Goal: Information Seeking & Learning: Understand process/instructions

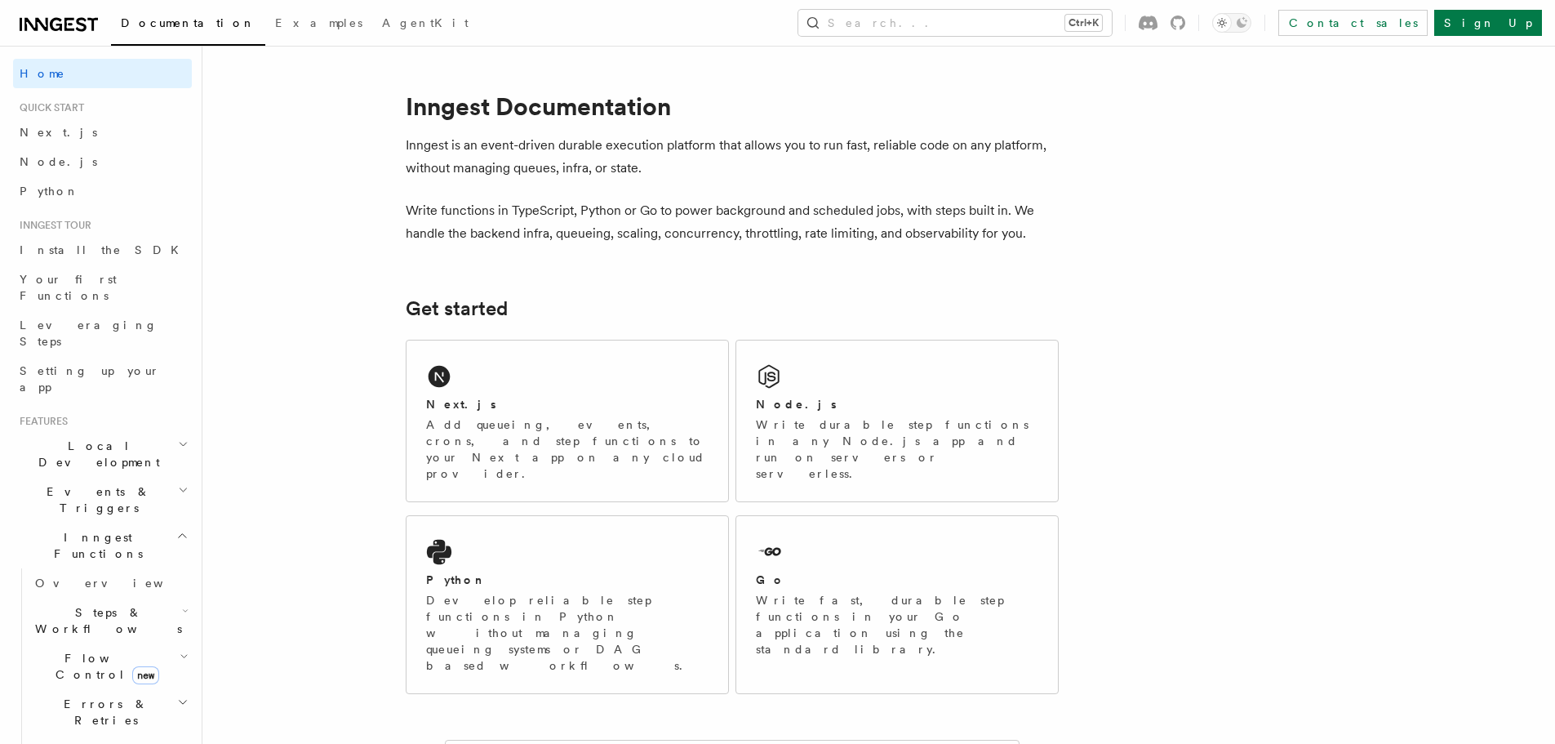
click at [940, 409] on div "Node.js" at bounding box center [897, 404] width 283 height 17
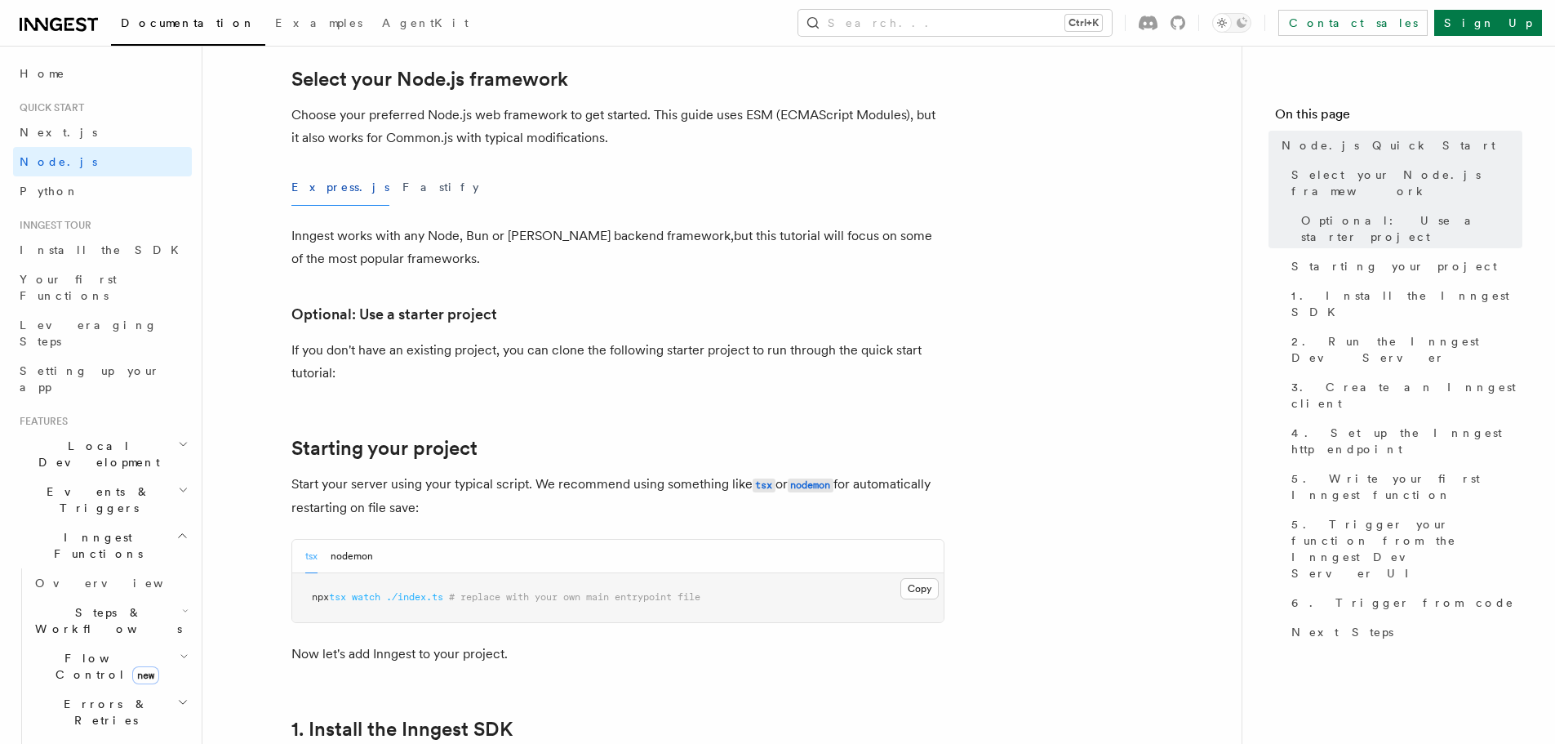
scroll to position [735, 0]
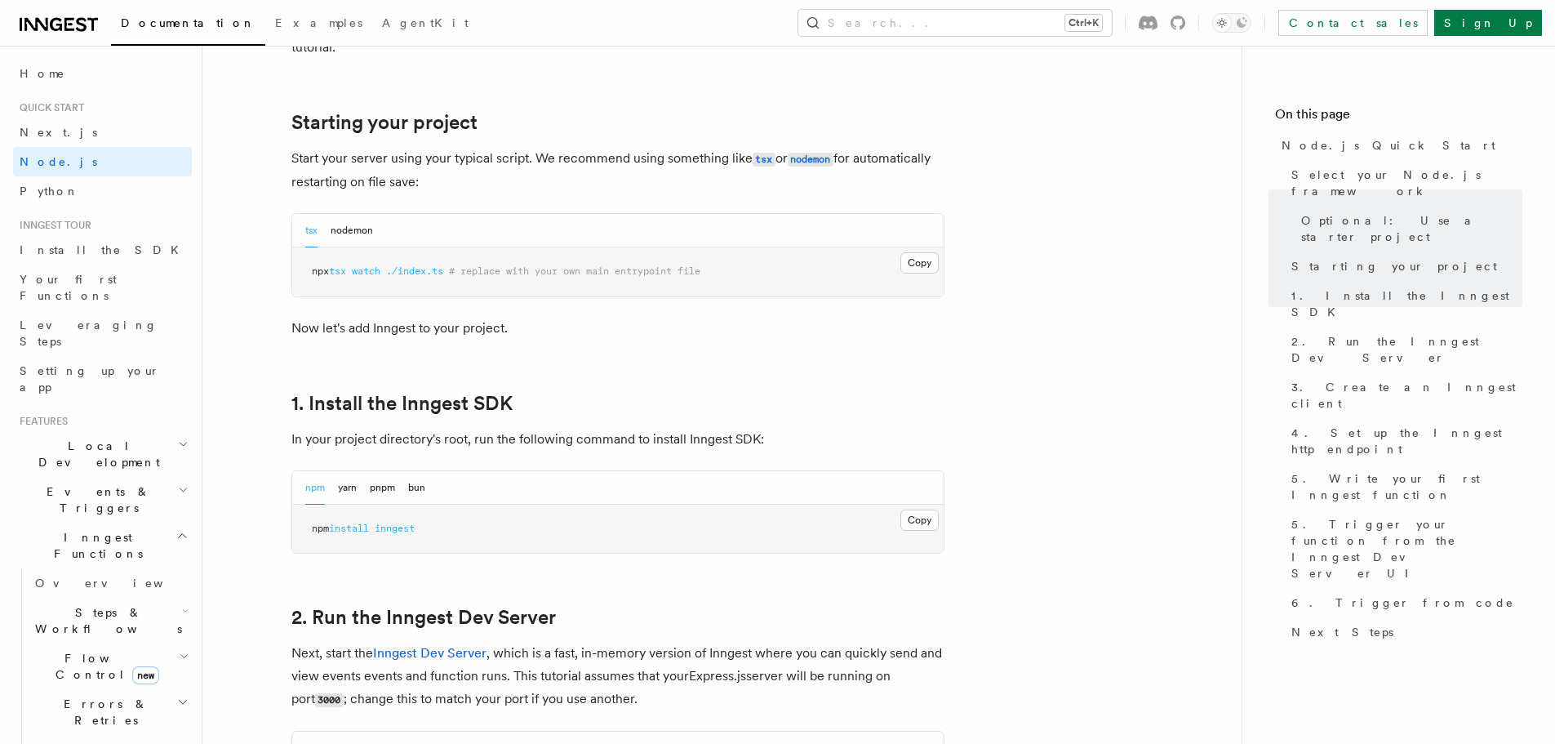
click at [553, 271] on span "# replace with your own main entrypoint file" at bounding box center [574, 270] width 251 height 11
click at [579, 339] on p "Now let's add Inngest to your project." at bounding box center [617, 328] width 653 height 23
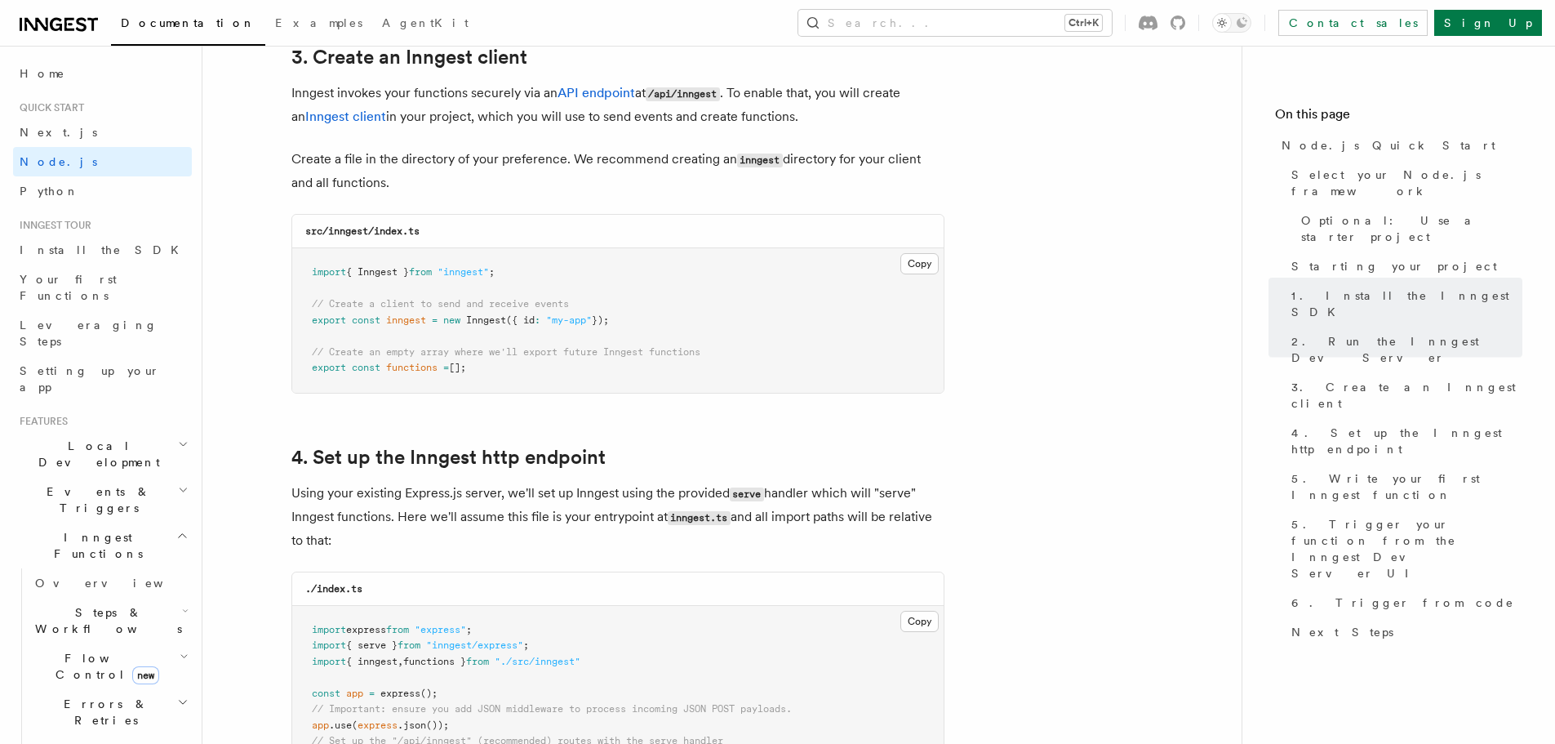
scroll to position [2123, 0]
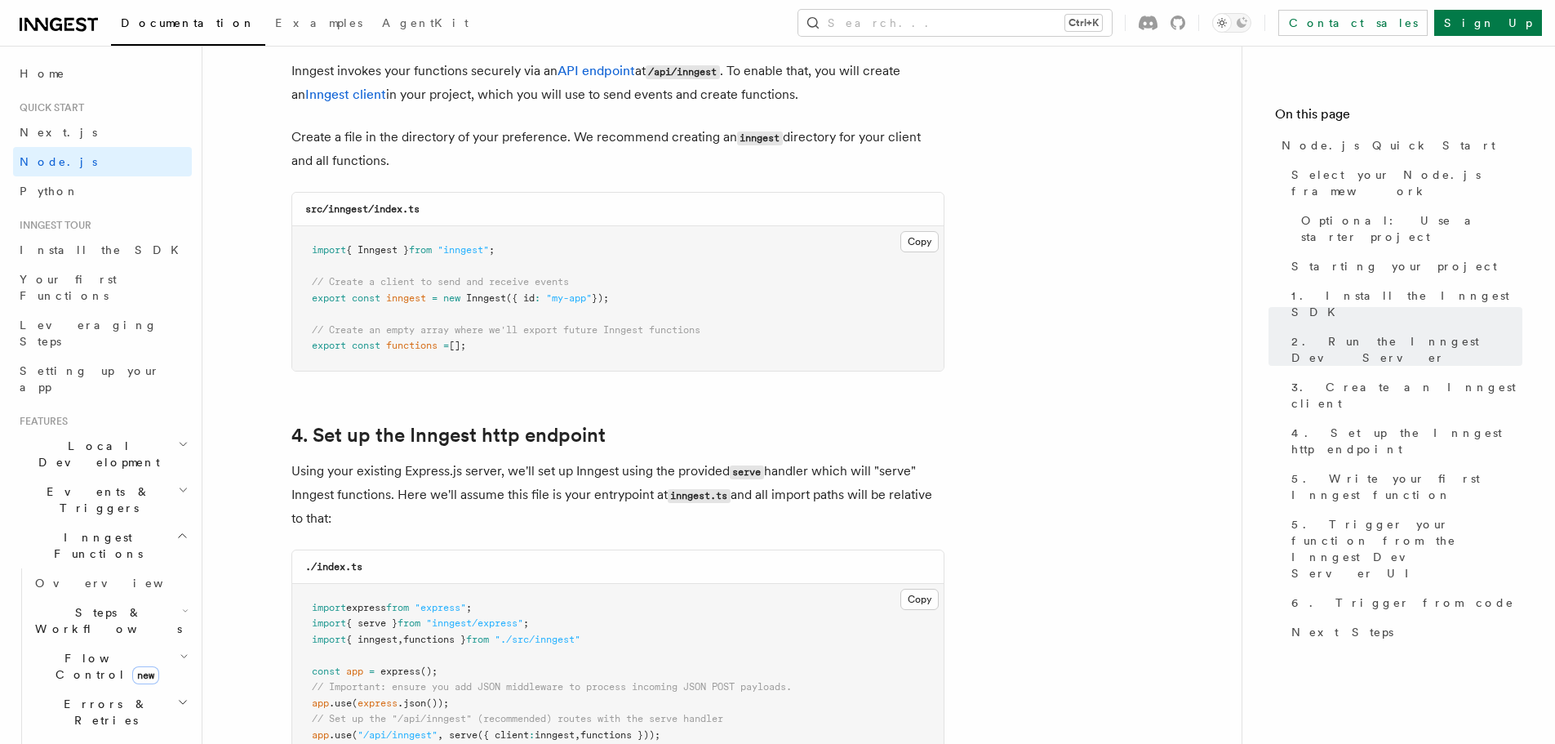
drag, startPoint x: 503, startPoint y: 340, endPoint x: 309, endPoint y: 236, distance: 219.5
click at [309, 236] on pre "import { Inngest } from "inngest" ; // Create a client to send and receive even…" at bounding box center [618, 298] width 652 height 145
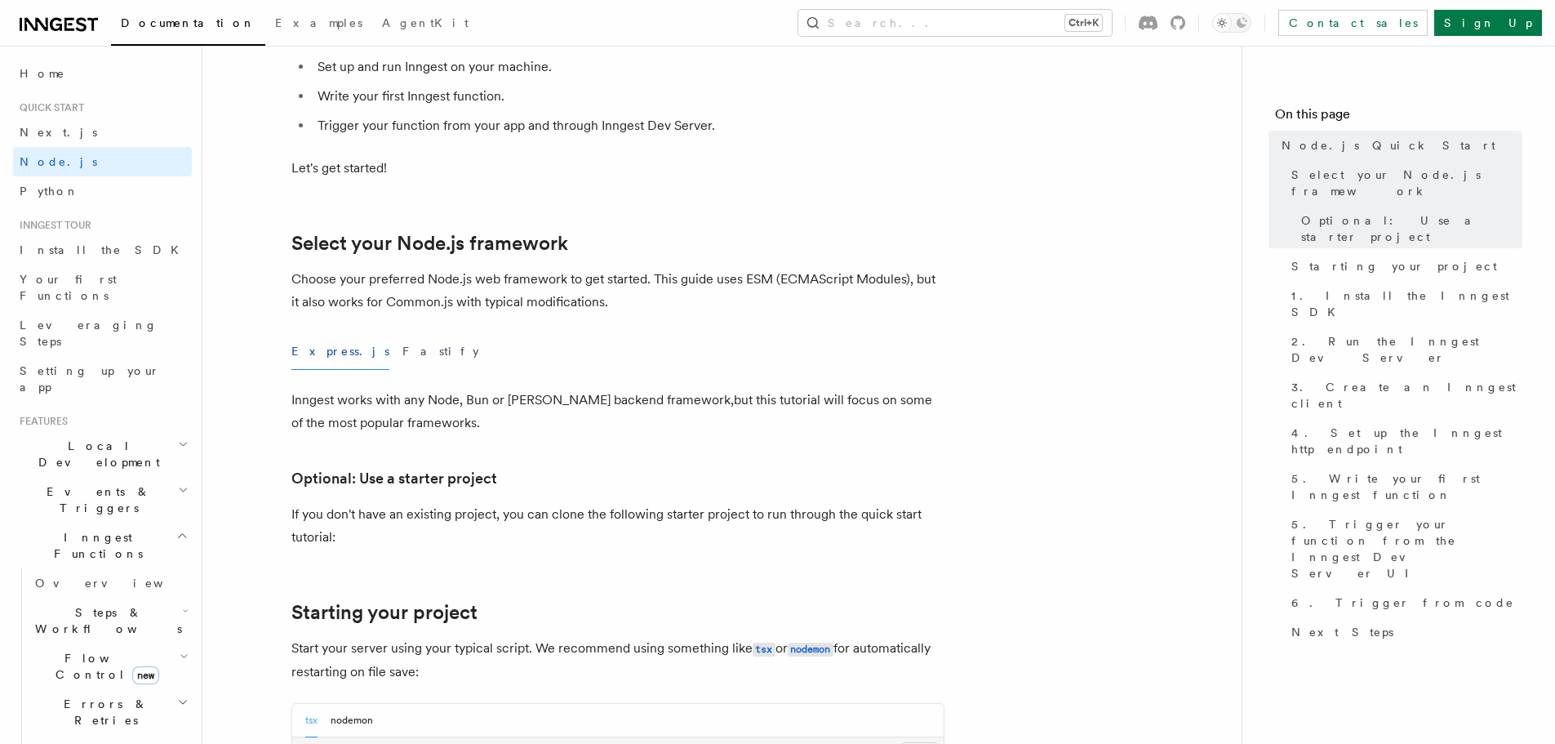
scroll to position [0, 0]
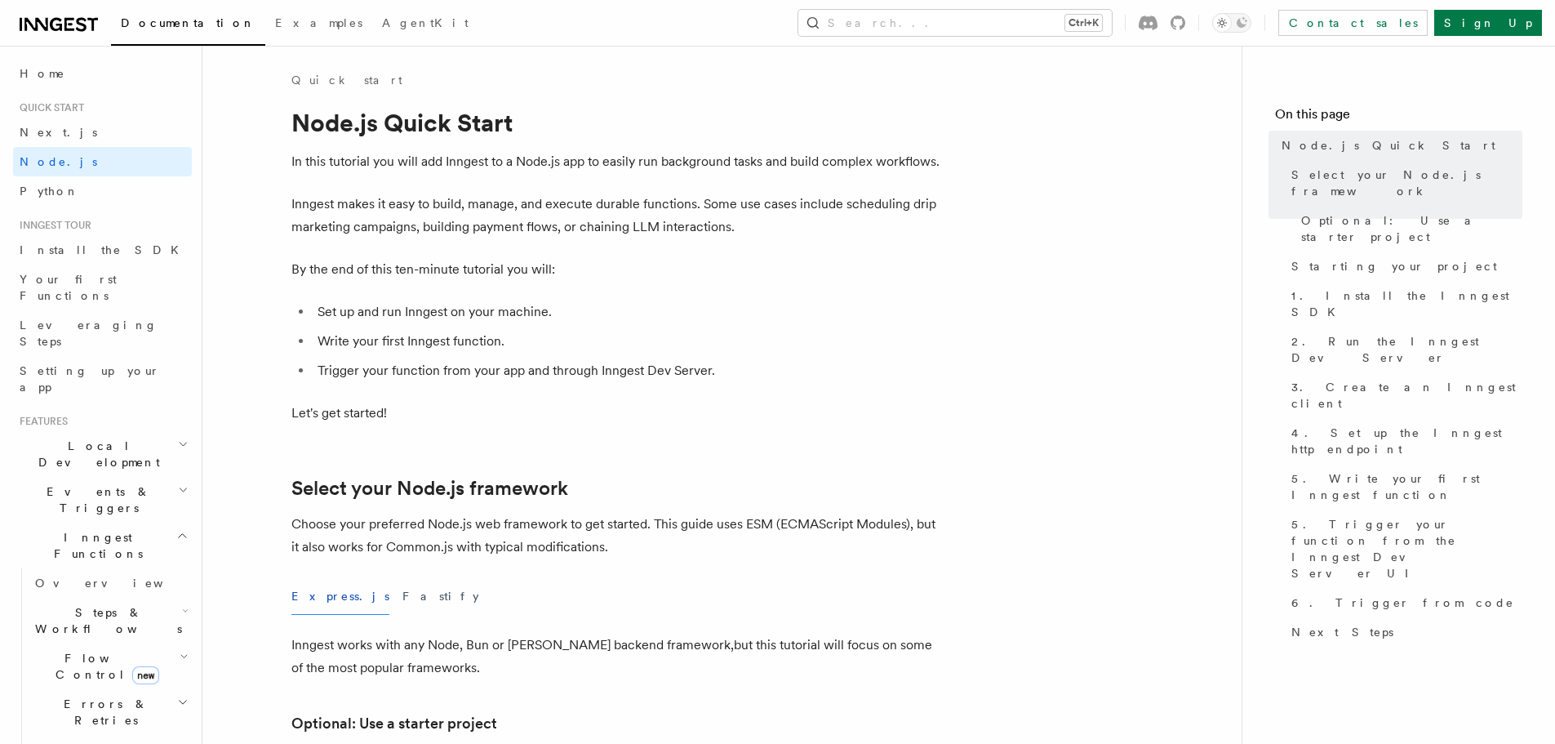
click at [921, 370] on li "Trigger your function from your app and through Inngest Dev Server." at bounding box center [629, 370] width 632 height 23
click at [920, 370] on li "Trigger your function from your app and through Inngest Dev Server." at bounding box center [629, 370] width 632 height 23
click at [786, 355] on ul "Set up and run Inngest on your machine. Write your first Inngest function. Trig…" at bounding box center [617, 341] width 653 height 82
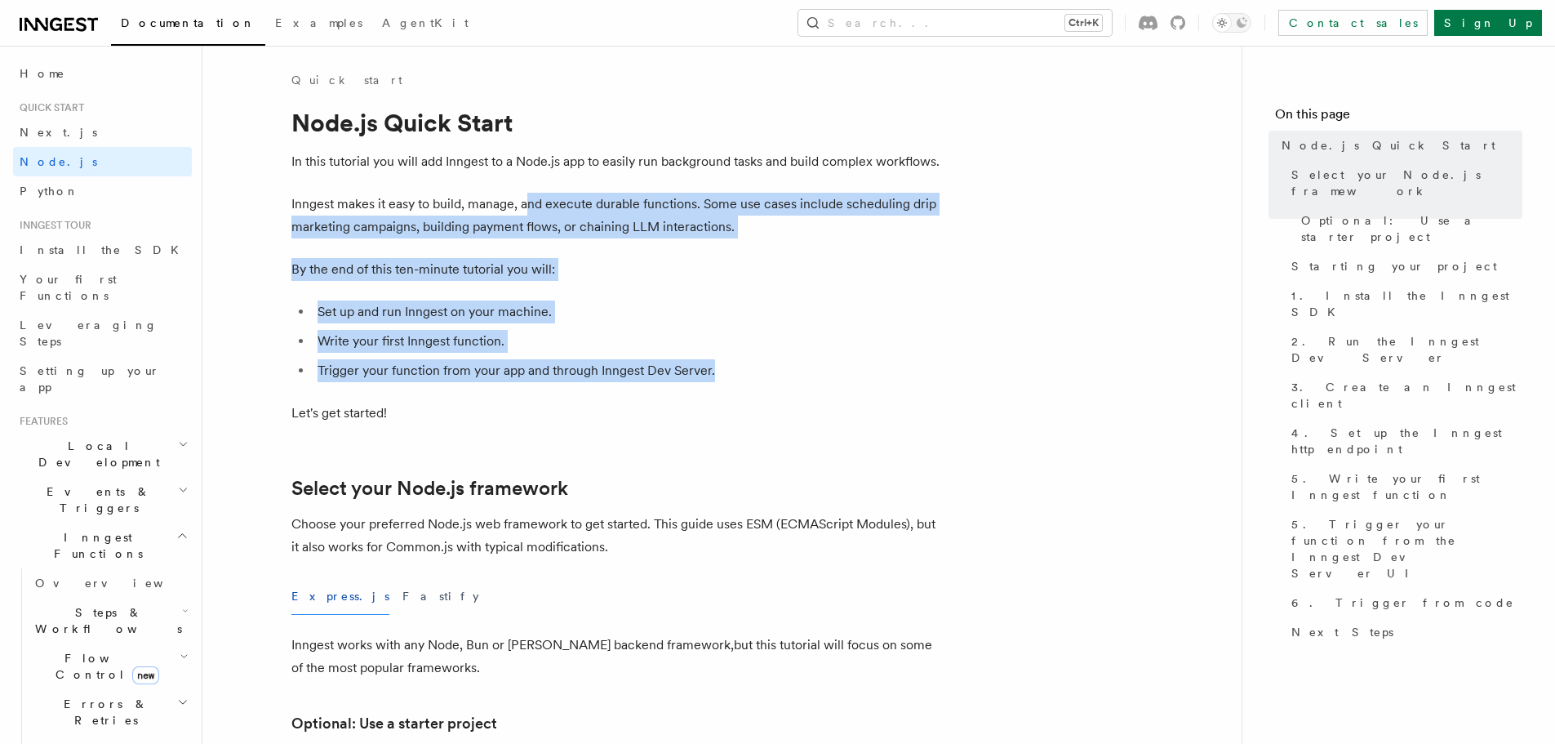
drag, startPoint x: 729, startPoint y: 359, endPoint x: 532, endPoint y: 202, distance: 252.2
click at [715, 321] on li "Set up and run Inngest on your machine." at bounding box center [629, 311] width 632 height 23
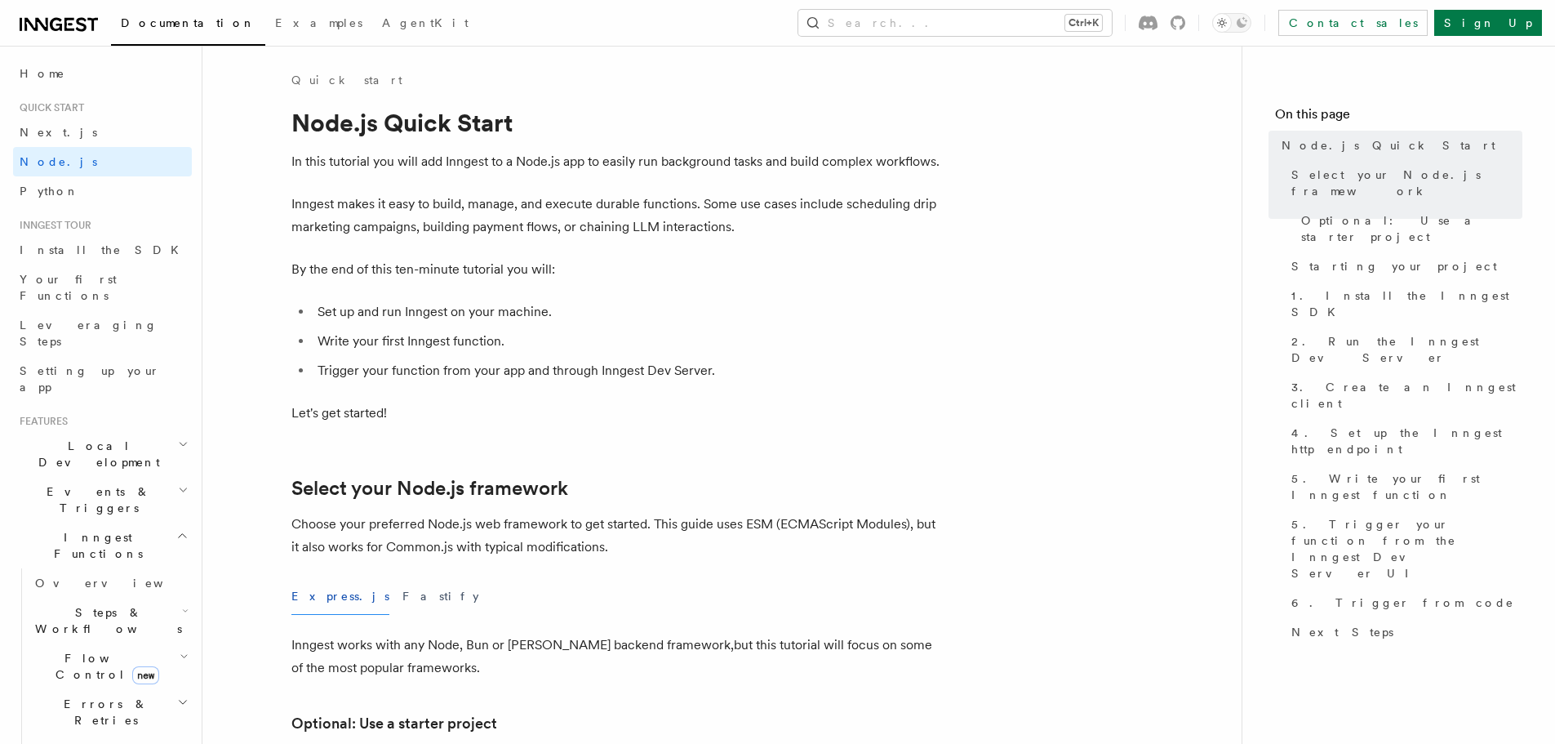
click at [607, 403] on p "Let's get started!" at bounding box center [617, 413] width 653 height 23
click at [656, 373] on li "Trigger your function from your app and through Inngest Dev Server." at bounding box center [629, 370] width 632 height 23
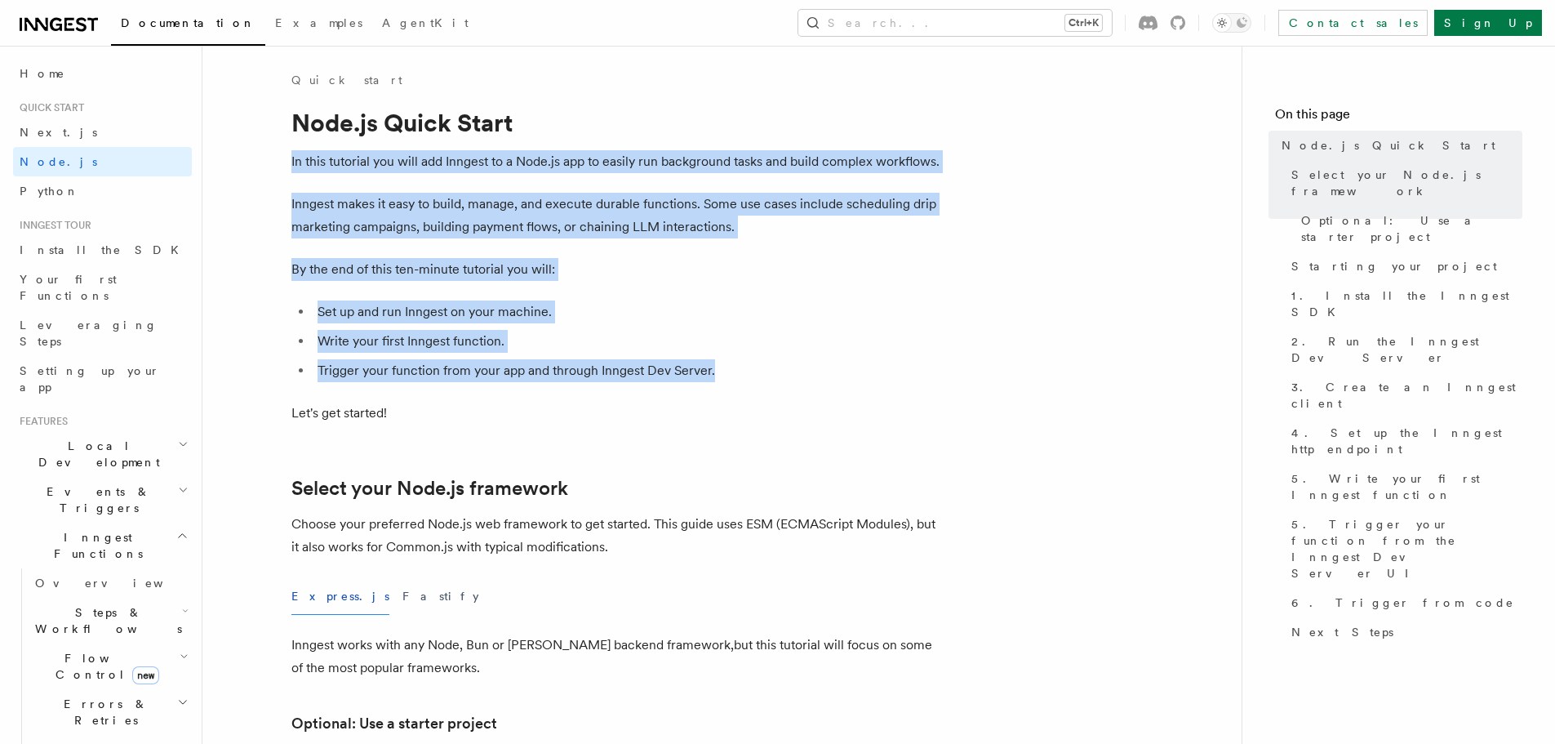
drag, startPoint x: 748, startPoint y: 373, endPoint x: 290, endPoint y: 147, distance: 510.8
click at [725, 327] on ul "Set up and run Inngest on your machine. Write your first Inngest function. Trig…" at bounding box center [617, 341] width 653 height 82
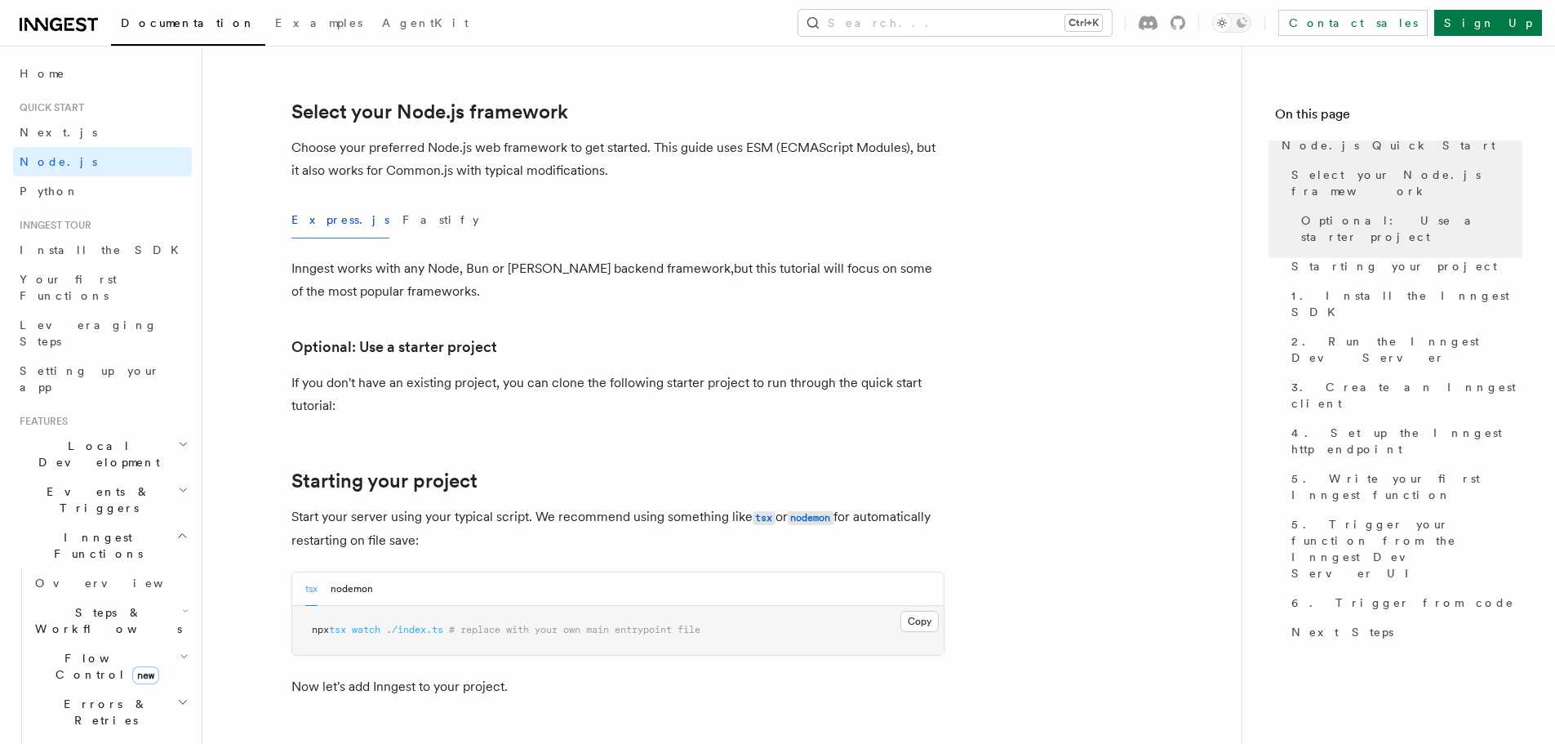
scroll to position [572, 0]
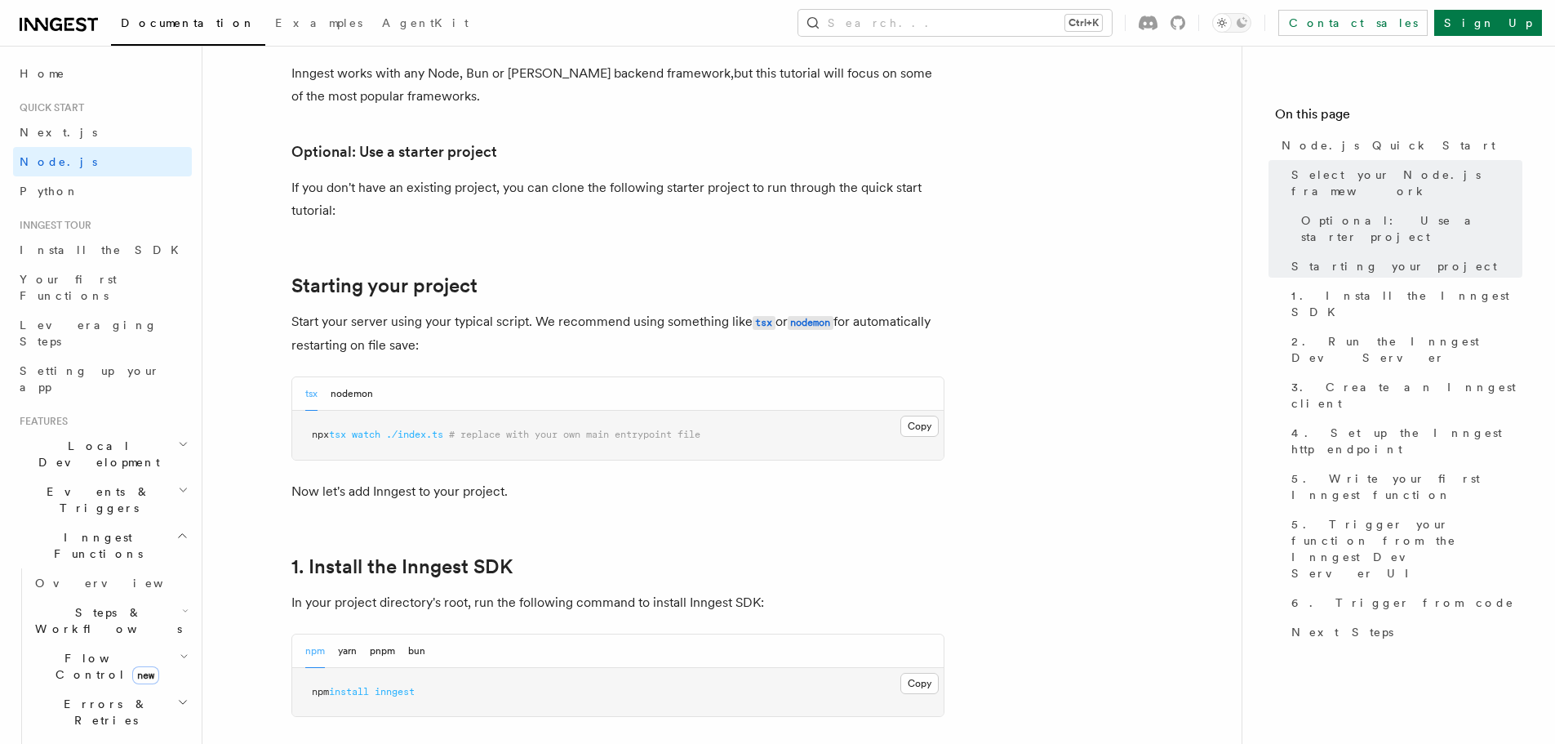
click at [414, 430] on span "./index.ts" at bounding box center [414, 434] width 57 height 11
click at [630, 319] on p "Start your server using your typical script. We recommend using something like …" at bounding box center [617, 333] width 653 height 47
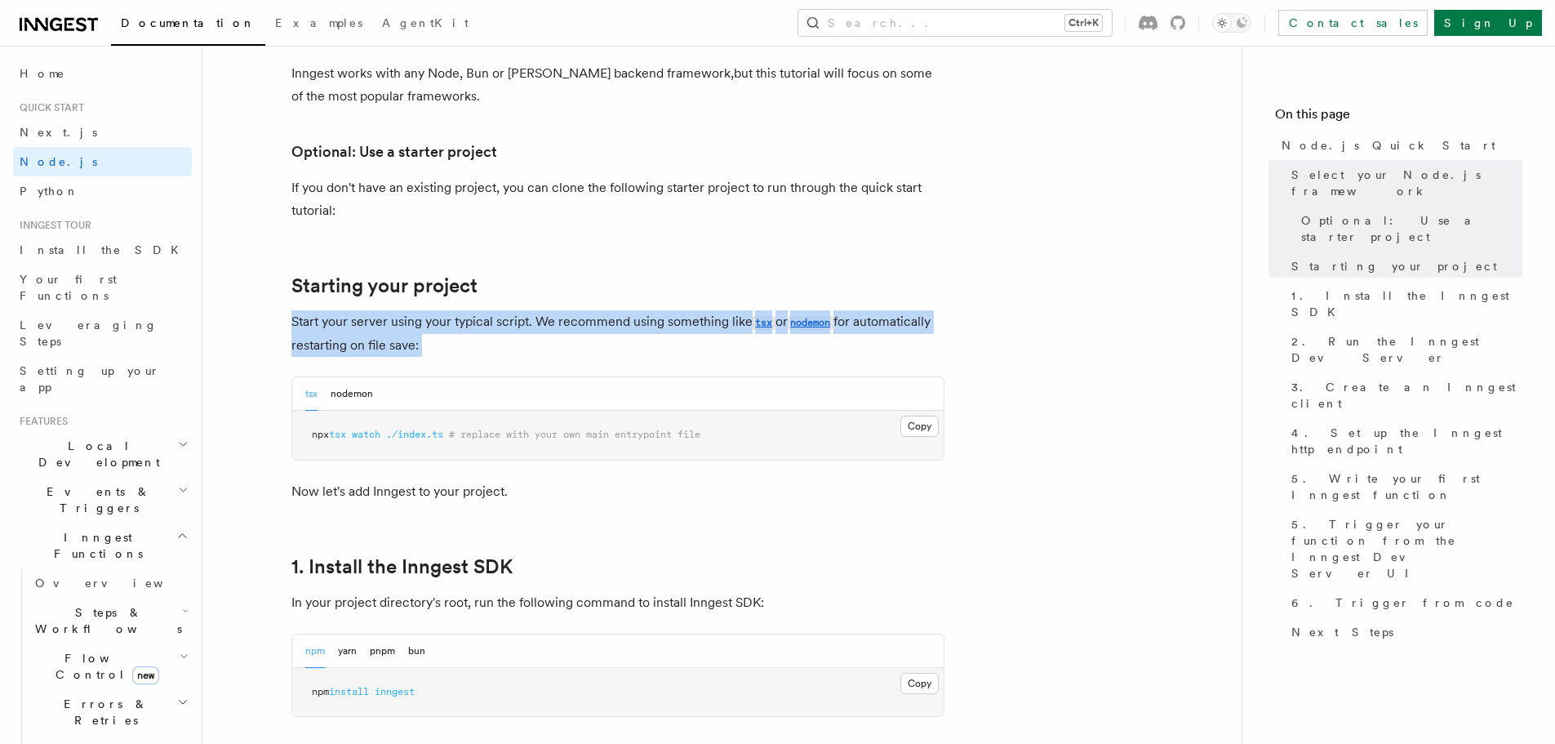
click at [630, 319] on p "Start your server using your typical script. We recommend using something like …" at bounding box center [617, 333] width 653 height 47
click at [632, 339] on p "Start your server using your typical script. We recommend using something like …" at bounding box center [617, 333] width 653 height 47
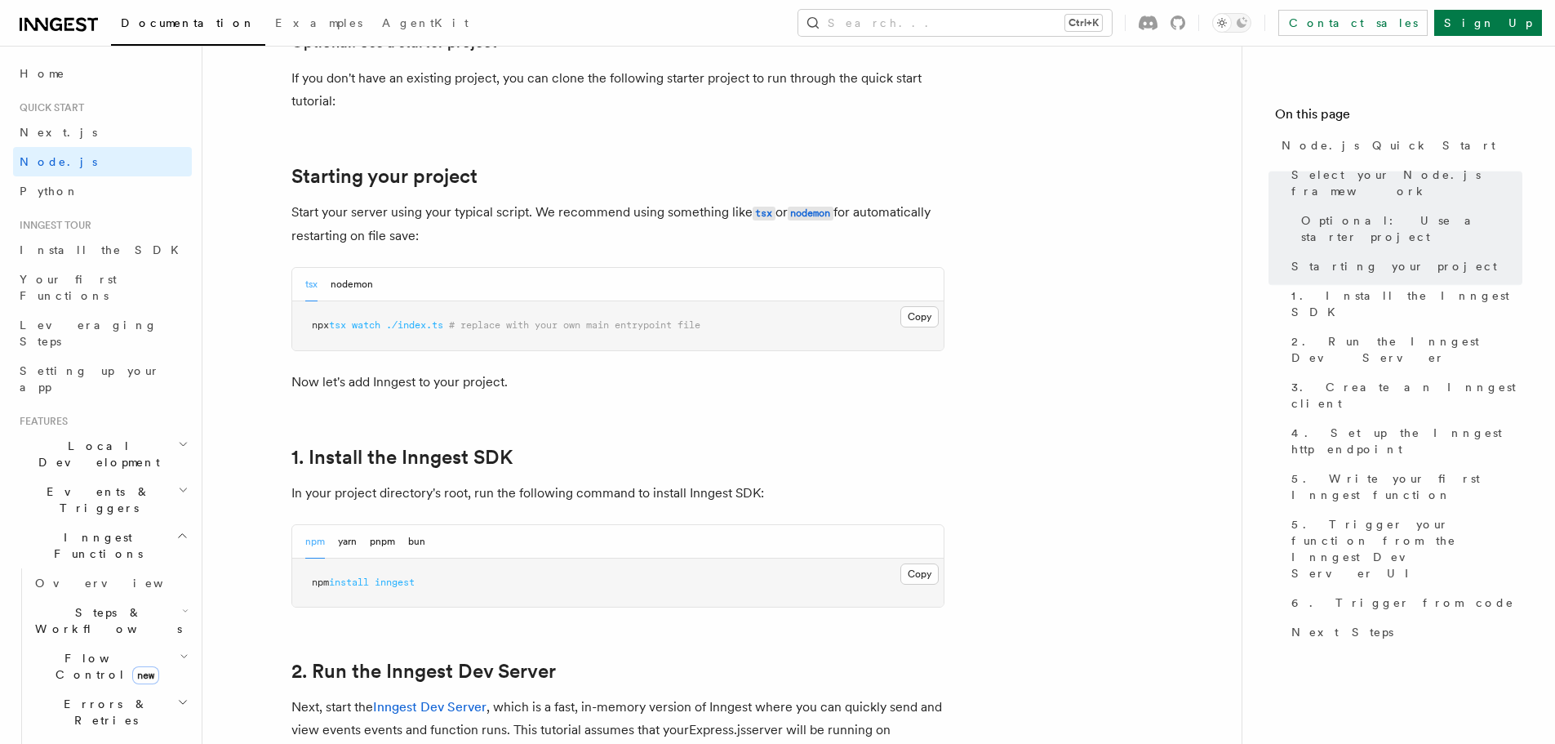
scroll to position [898, 0]
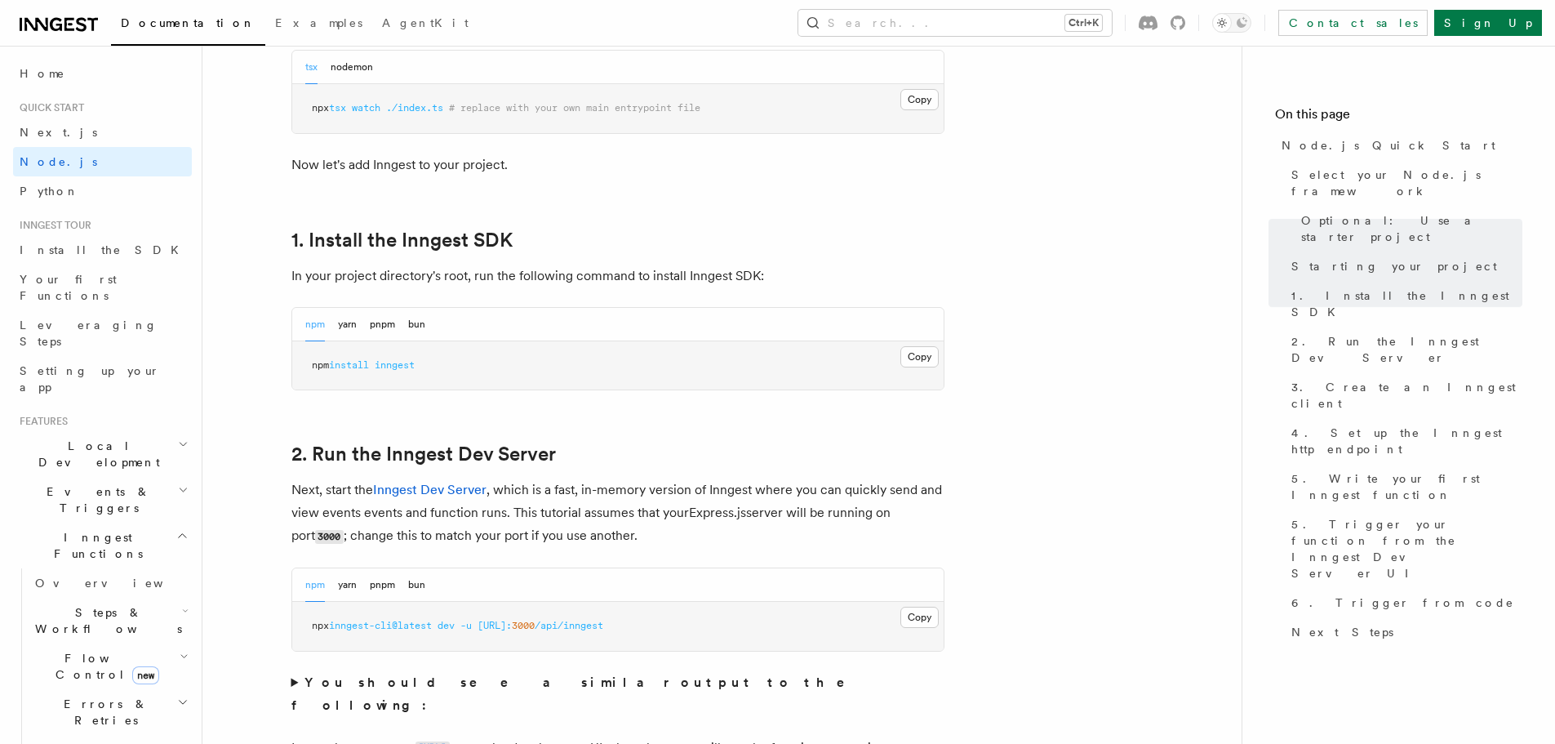
click at [505, 367] on pre "npm install inngest" at bounding box center [618, 365] width 652 height 49
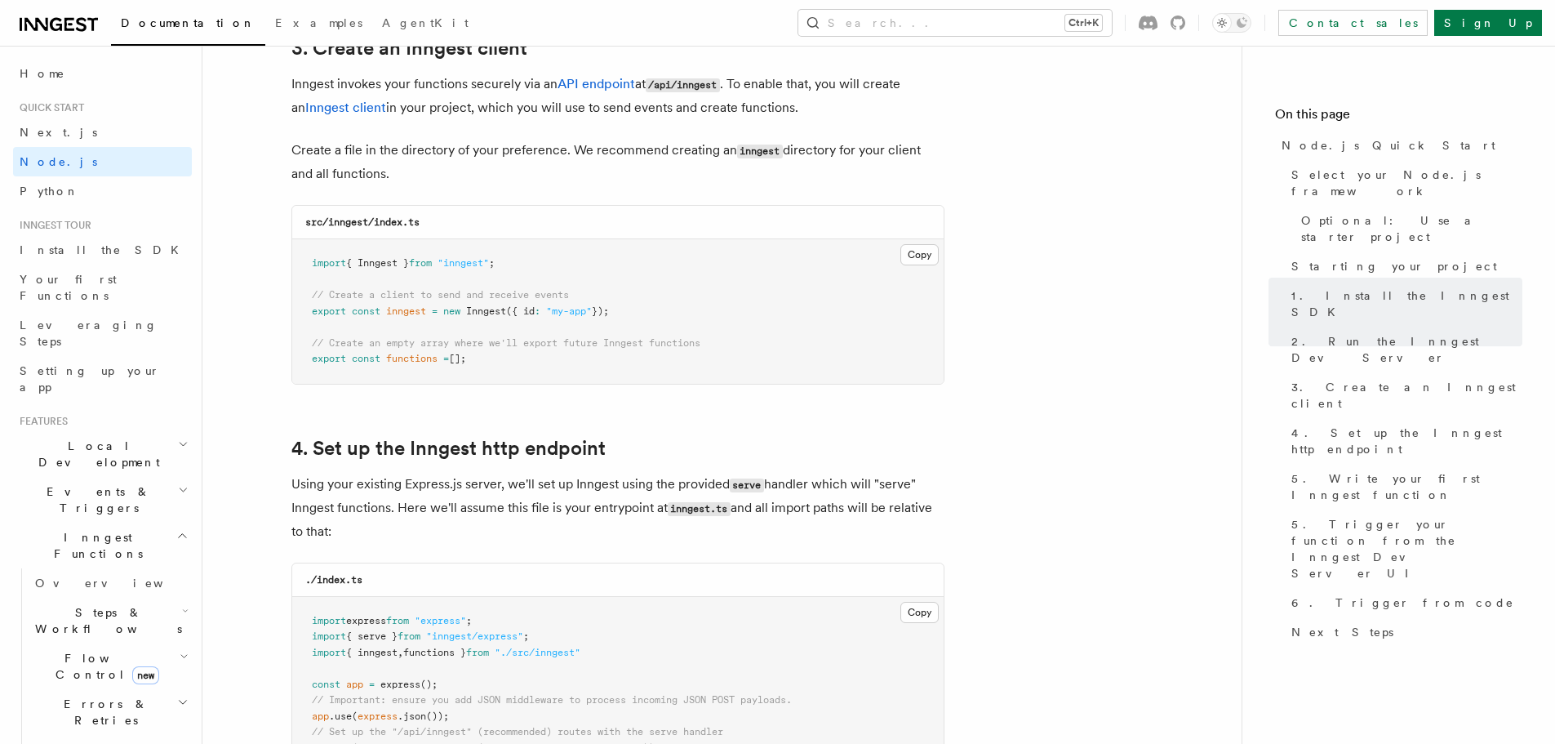
scroll to position [2123, 0]
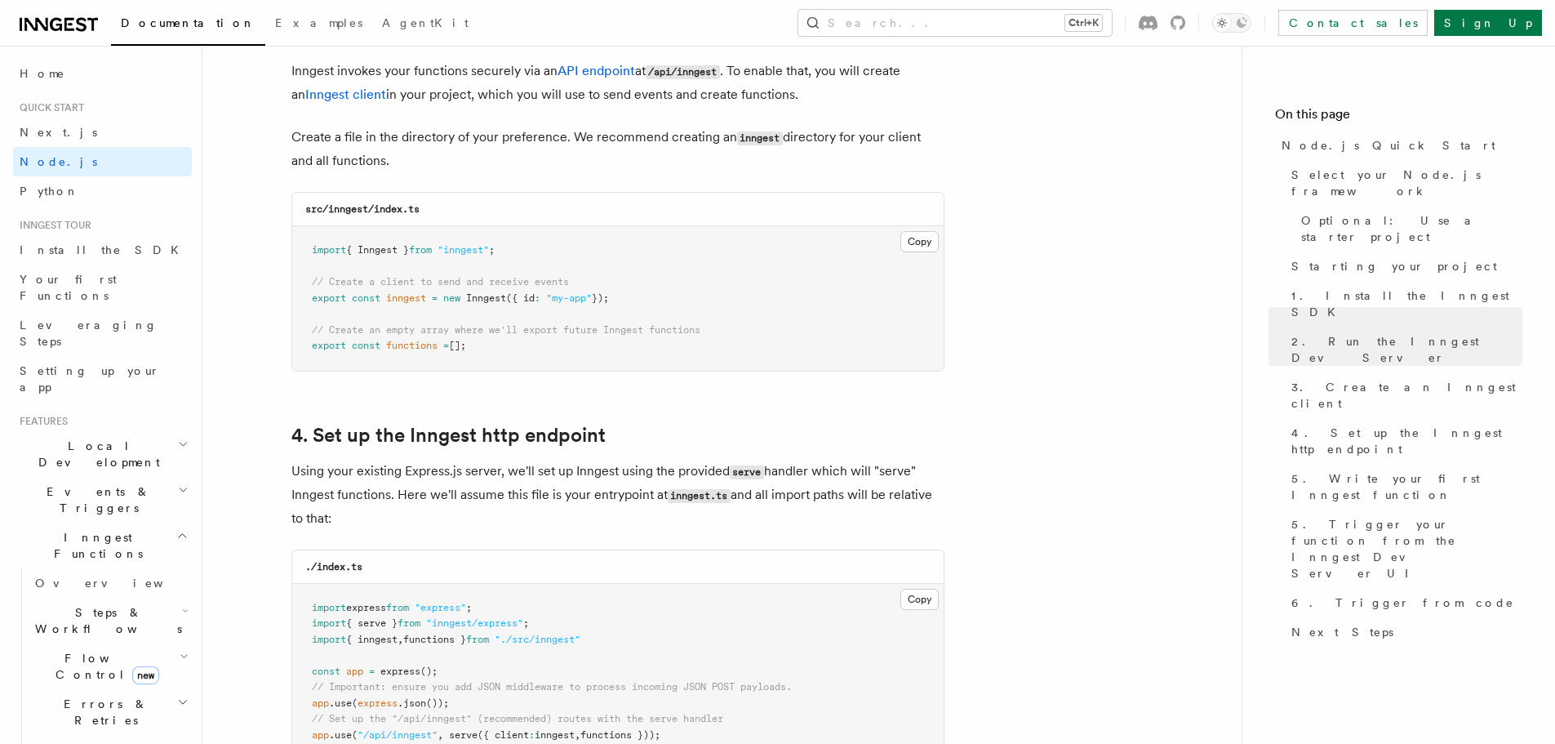
drag, startPoint x: 490, startPoint y: 355, endPoint x: 271, endPoint y: 238, distance: 248.0
click at [483, 361] on pre "import { Inngest } from "inngest" ; // Create a client to send and receive even…" at bounding box center [618, 298] width 652 height 145
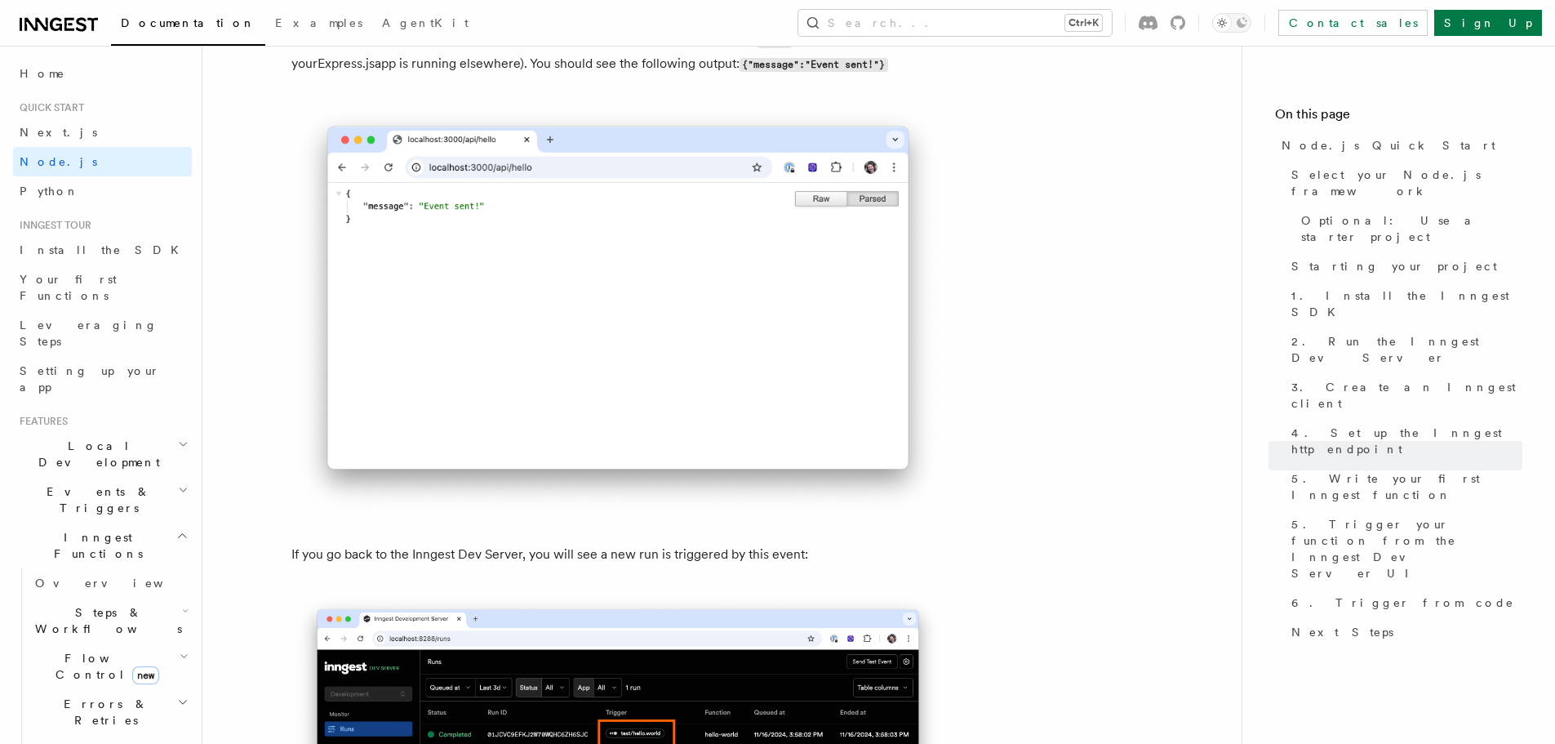
scroll to position [9390, 0]
